Goal: Task Accomplishment & Management: Manage account settings

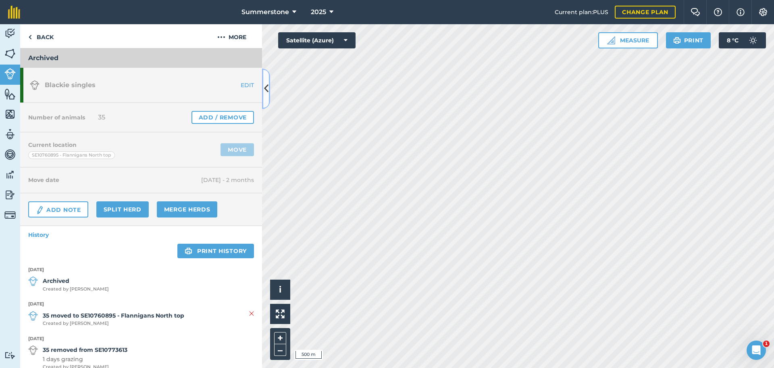
click at [267, 94] on icon at bounding box center [266, 88] width 4 height 14
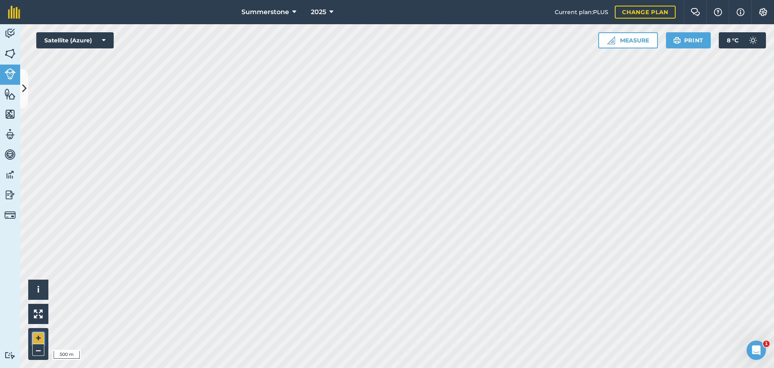
click at [38, 339] on button "+" at bounding box center [38, 338] width 12 height 12
click at [40, 337] on button "+" at bounding box center [38, 338] width 12 height 12
click at [23, 87] on icon at bounding box center [24, 88] width 4 height 14
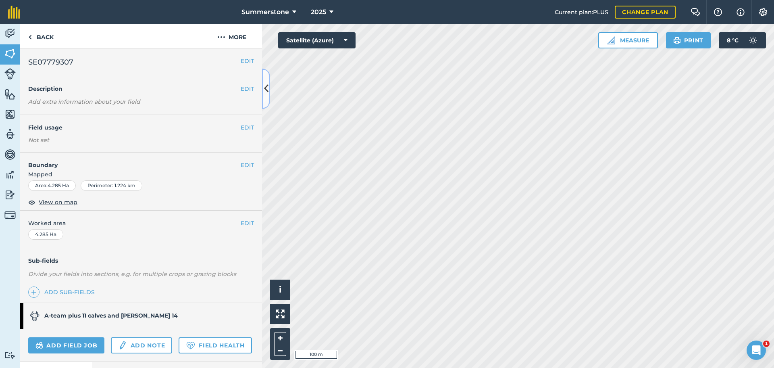
scroll to position [60, 0]
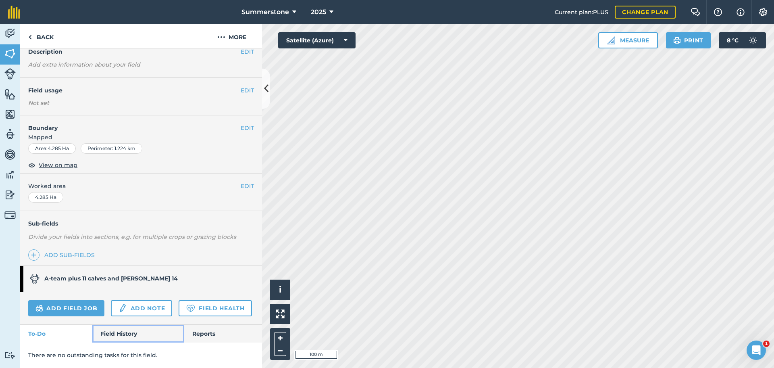
click at [117, 335] on link "Field History" at bounding box center [138, 334] width 92 height 18
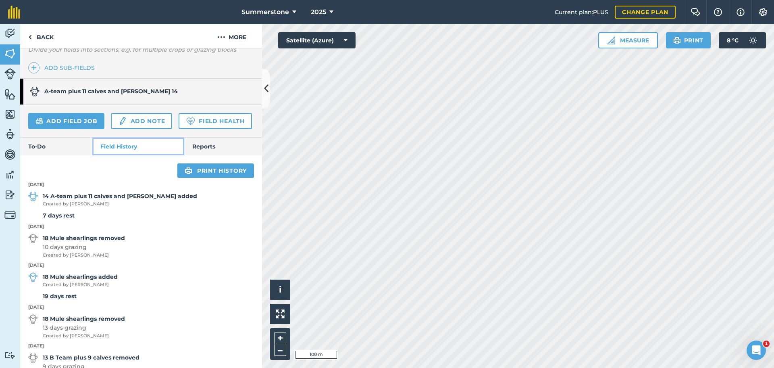
scroll to position [233, 0]
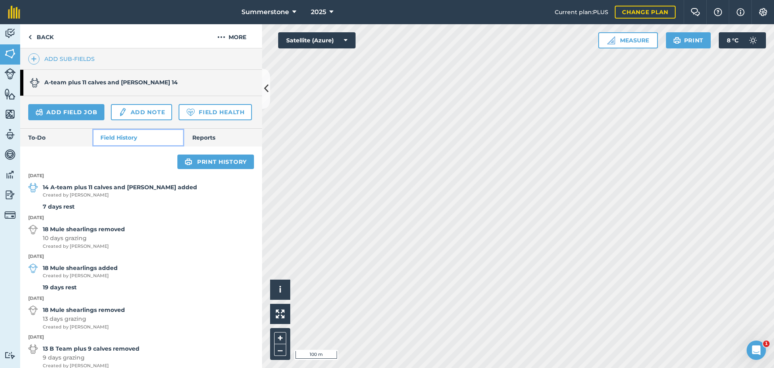
click at [92, 129] on link "Field History" at bounding box center [138, 138] width 92 height 18
click at [268, 85] on icon at bounding box center [266, 88] width 4 height 14
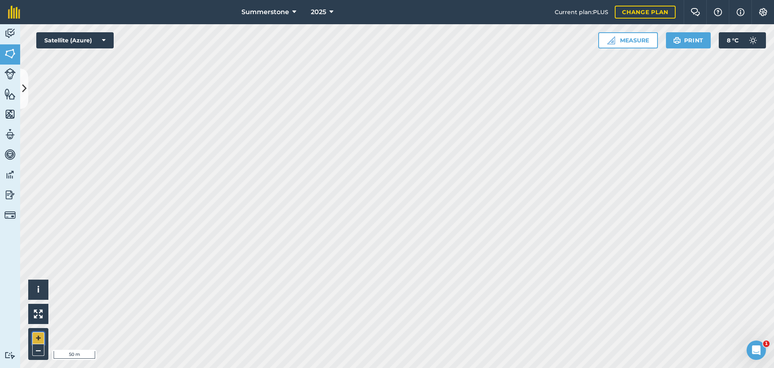
click at [40, 341] on button "+" at bounding box center [38, 338] width 12 height 12
click at [35, 350] on button "–" at bounding box center [38, 350] width 12 height 12
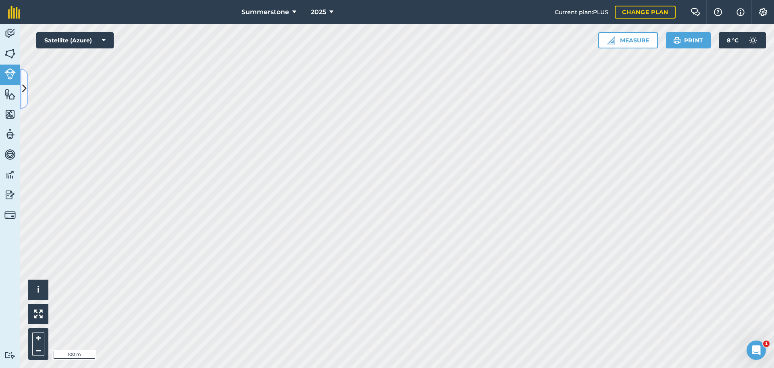
click at [26, 84] on icon at bounding box center [24, 88] width 4 height 14
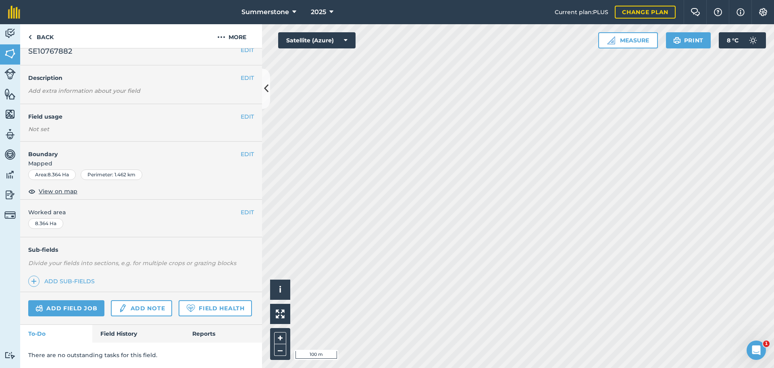
scroll to position [33, 0]
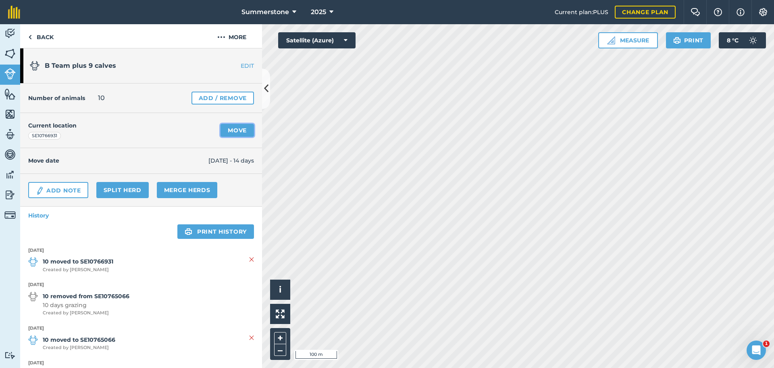
click at [232, 133] on link "Move" at bounding box center [237, 130] width 33 height 13
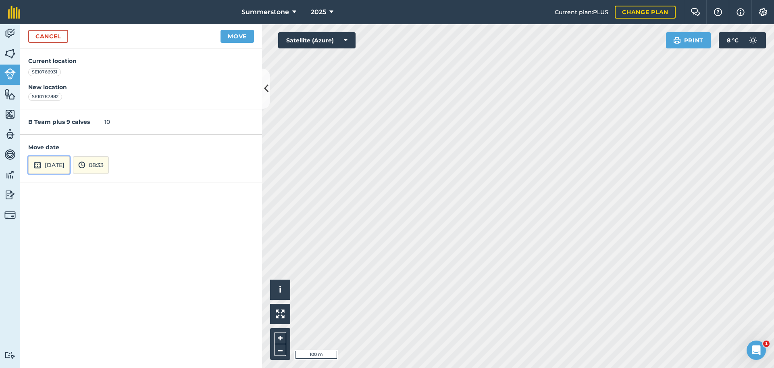
click at [50, 164] on button "[DATE]" at bounding box center [49, 165] width 42 height 18
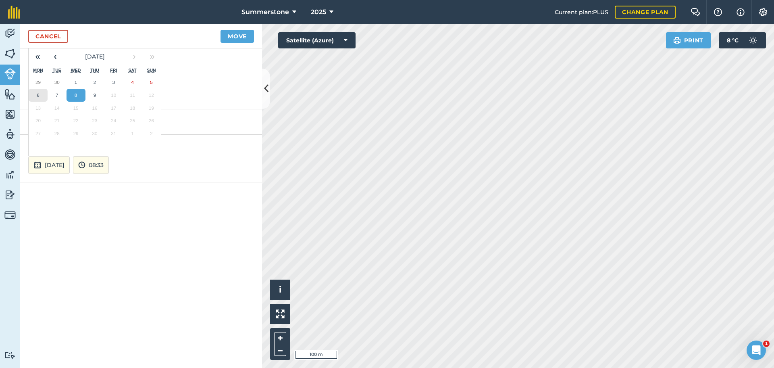
click at [38, 95] on abbr "6" at bounding box center [38, 94] width 2 height 5
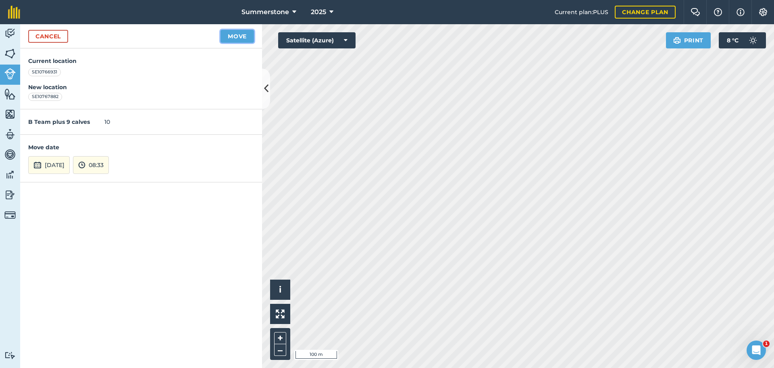
click at [234, 35] on button "Move" at bounding box center [237, 36] width 33 height 13
